Goal: Information Seeking & Learning: Learn about a topic

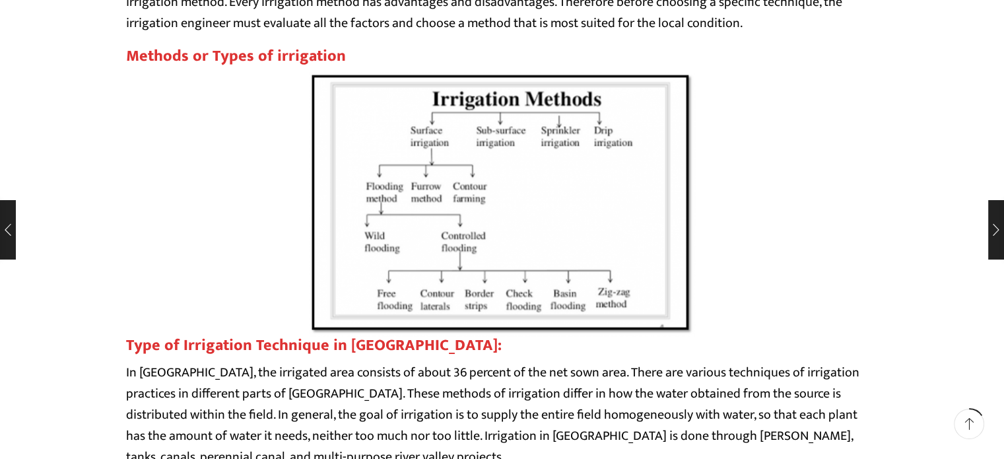
scroll to position [990, 0]
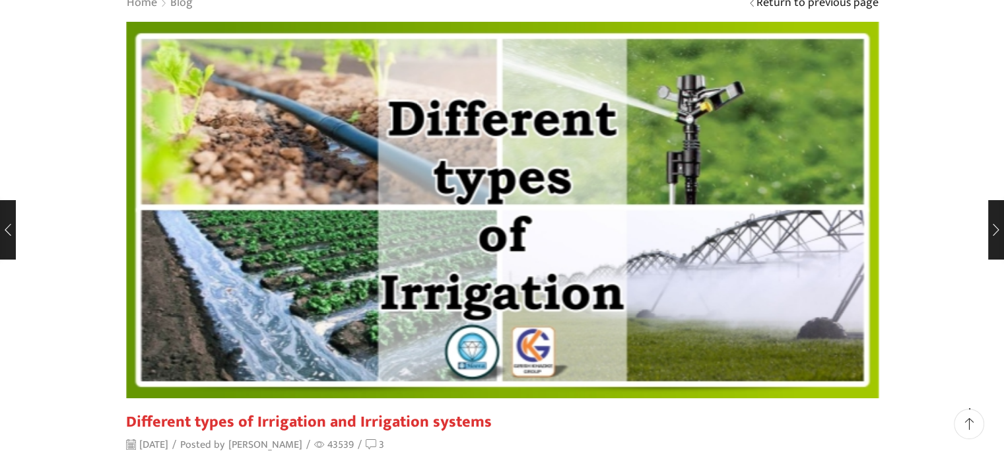
scroll to position [111, 0]
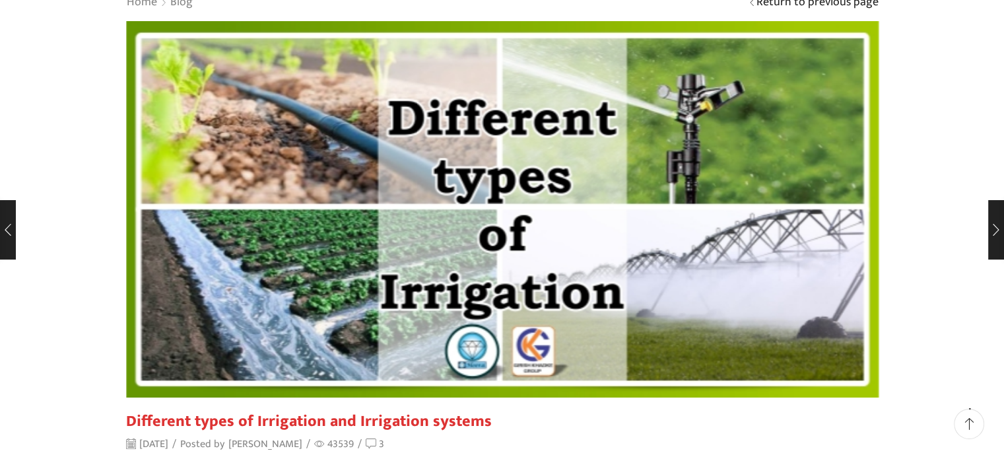
click at [576, 230] on img at bounding box center [502, 209] width 752 height 376
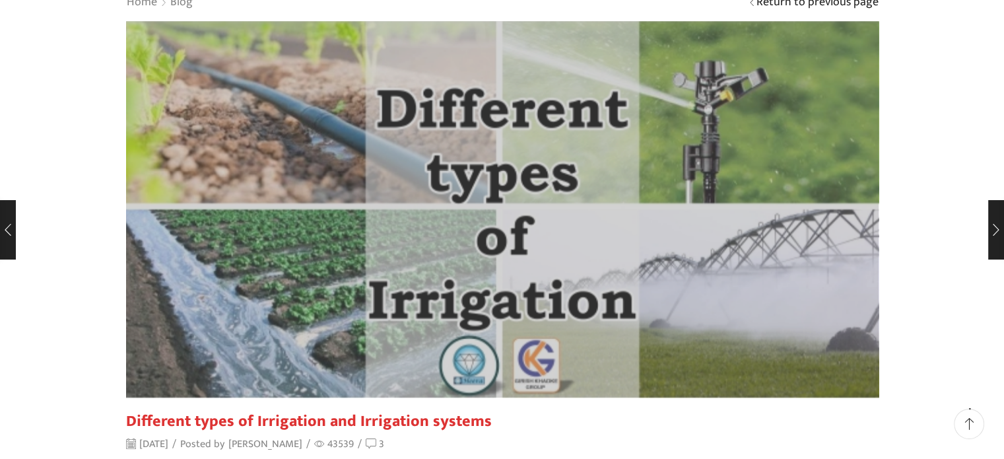
click at [576, 119] on img at bounding box center [502, 210] width 828 height 414
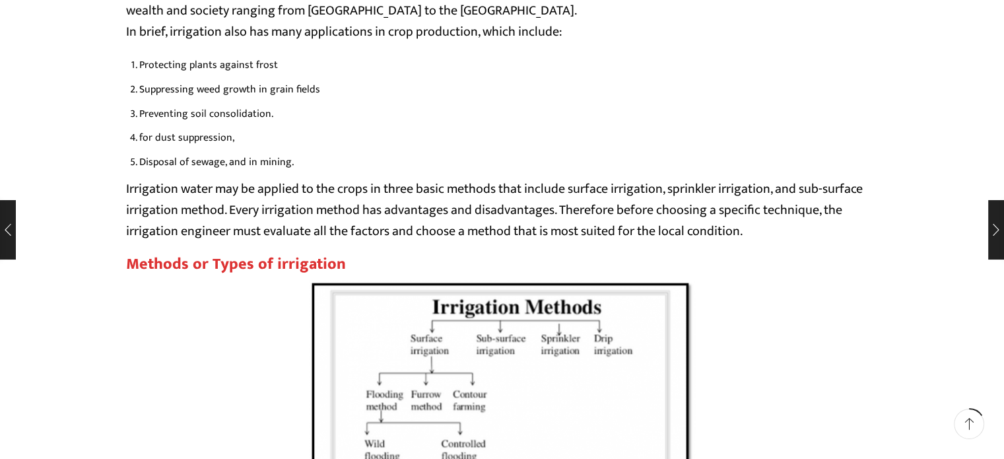
scroll to position [1005, 0]
